Goal: Obtain resource: Obtain resource

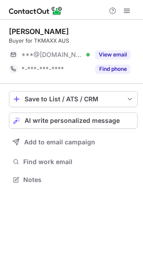
scroll to position [173, 143]
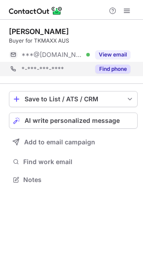
scroll to position [173, 143]
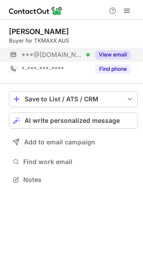
click at [104, 53] on button "View email" at bounding box center [112, 54] width 35 height 9
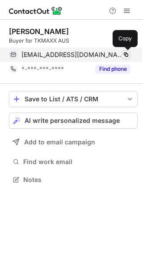
click at [128, 54] on span at bounding box center [126, 54] width 7 height 7
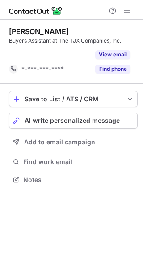
scroll to position [159, 143]
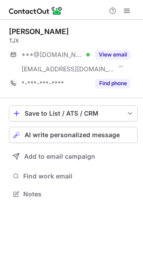
scroll to position [188, 143]
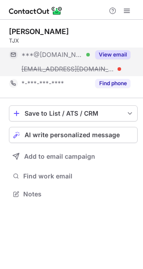
click at [109, 55] on button "View email" at bounding box center [112, 54] width 35 height 9
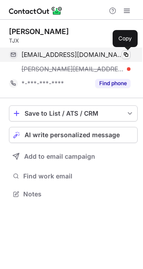
click at [128, 54] on span at bounding box center [126, 54] width 7 height 7
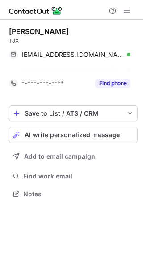
scroll to position [173, 143]
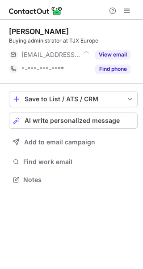
scroll to position [173, 143]
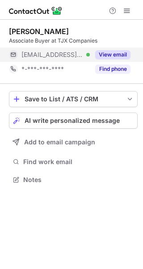
click at [119, 57] on button "View email" at bounding box center [112, 54] width 35 height 9
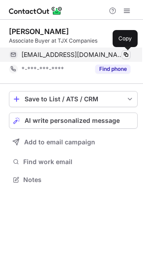
click at [127, 53] on span at bounding box center [126, 54] width 7 height 7
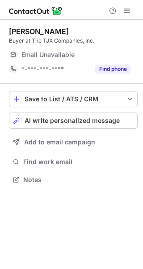
scroll to position [173, 143]
